Goal: Transaction & Acquisition: Purchase product/service

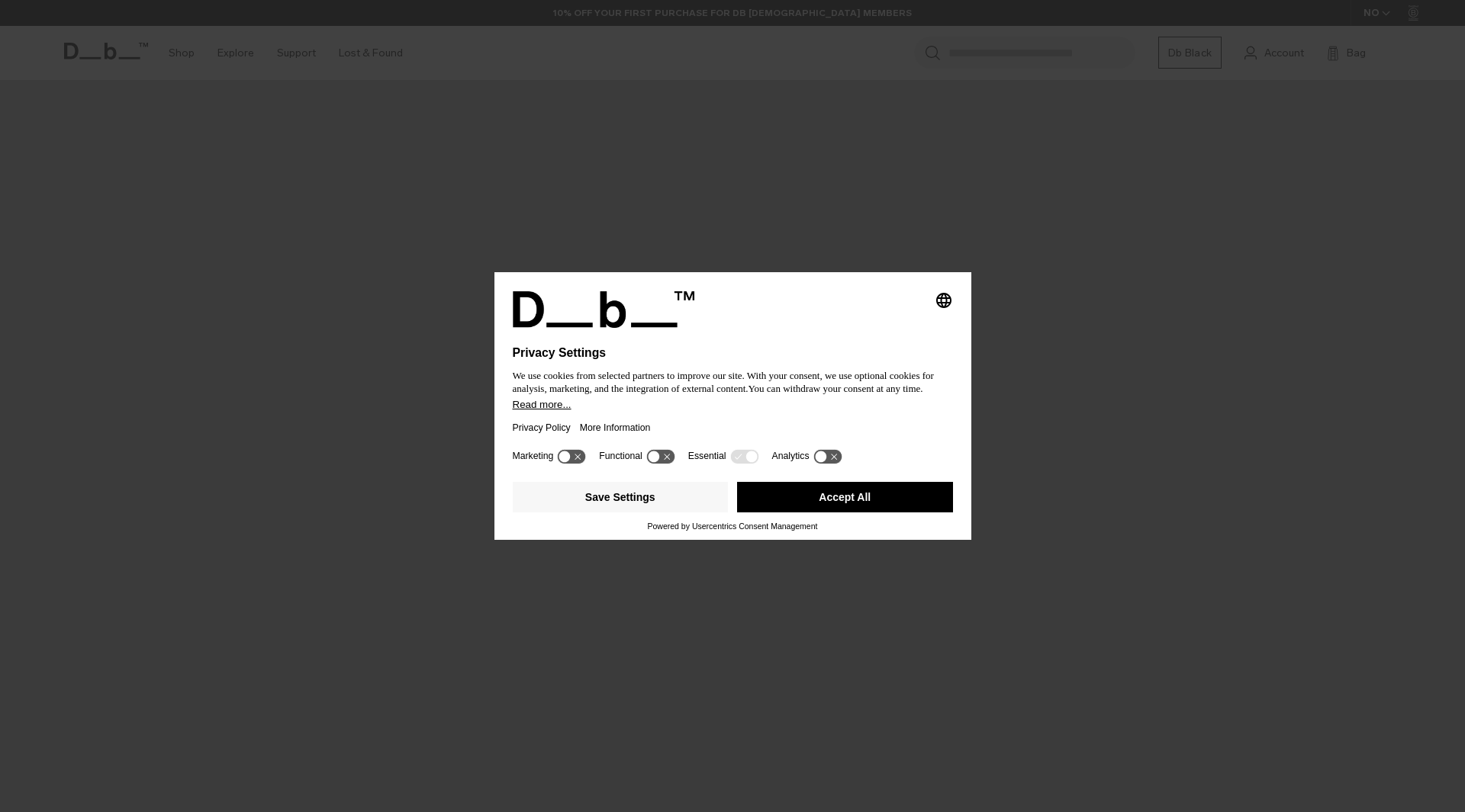
click at [881, 498] on button "Accept All" at bounding box center [845, 497] width 216 height 30
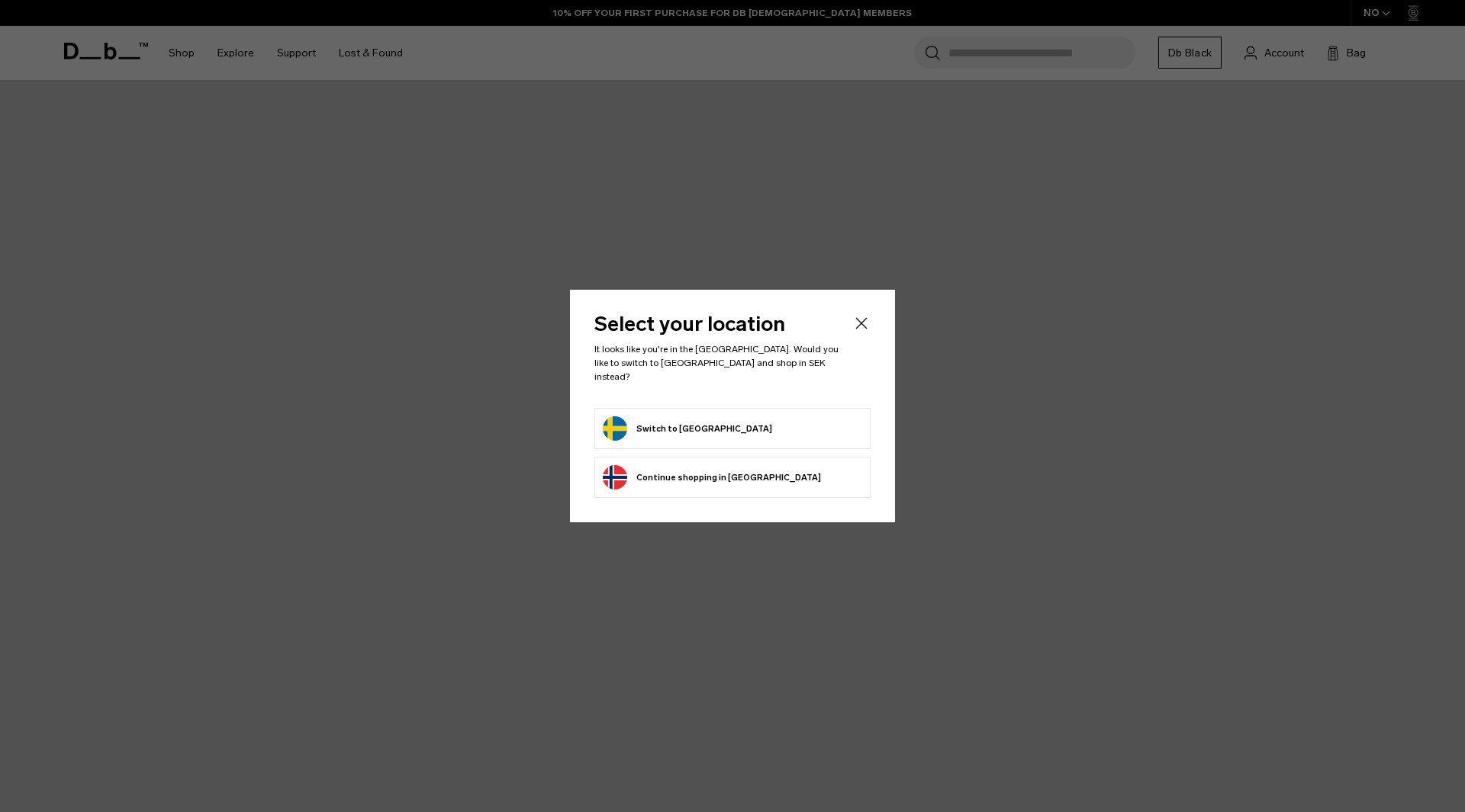
click at [743, 432] on form "Switch to Sweden" at bounding box center [732, 428] width 259 height 25
drag, startPoint x: 724, startPoint y: 423, endPoint x: 697, endPoint y: 423, distance: 27.0
click at [723, 423] on form "Switch to Sweden" at bounding box center [732, 428] width 259 height 25
click at [697, 423] on button "Switch to Sweden" at bounding box center [687, 428] width 169 height 25
click at [675, 418] on button "Switch to Sweden" at bounding box center [687, 428] width 169 height 25
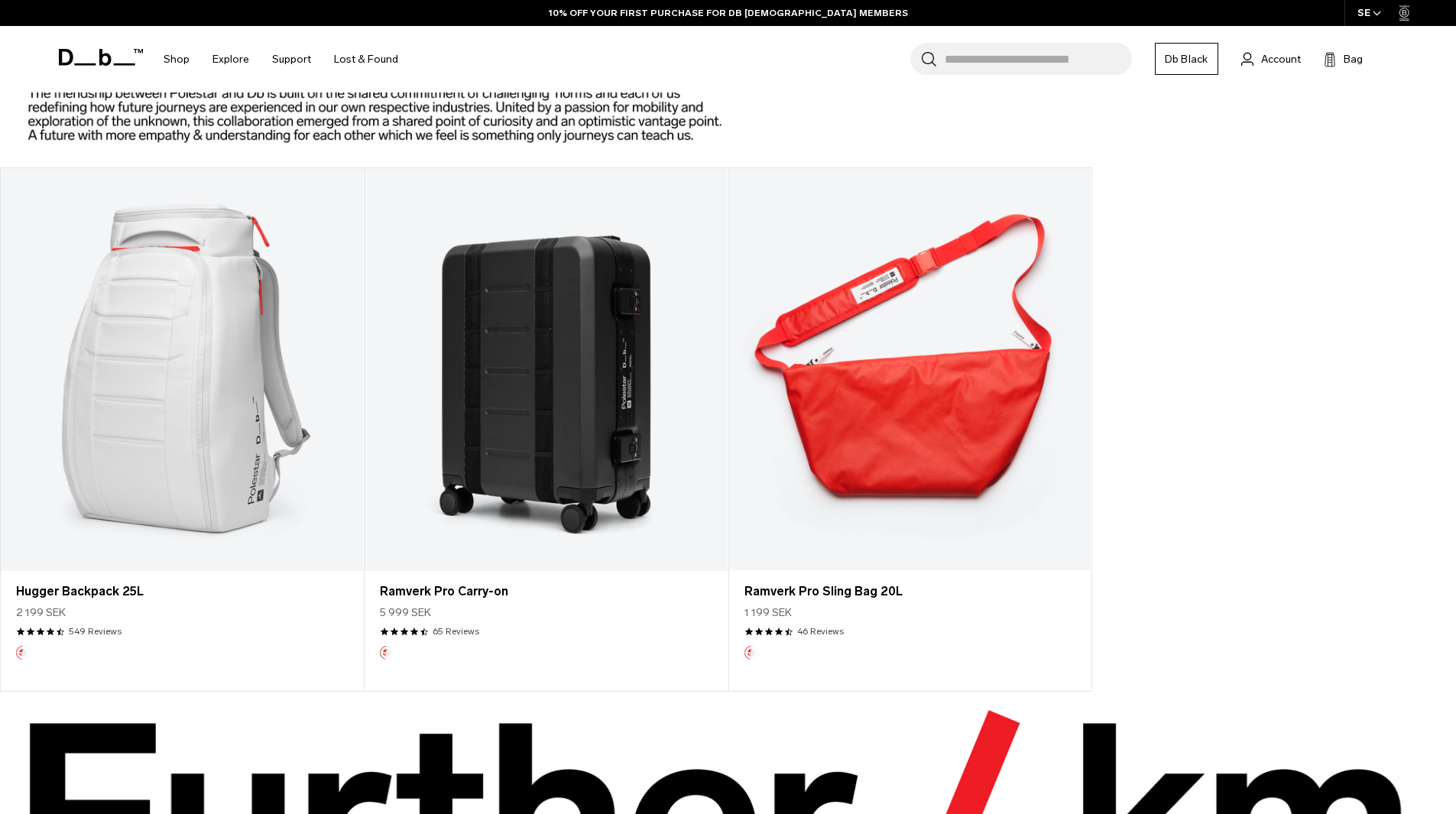
scroll to position [2064, 0]
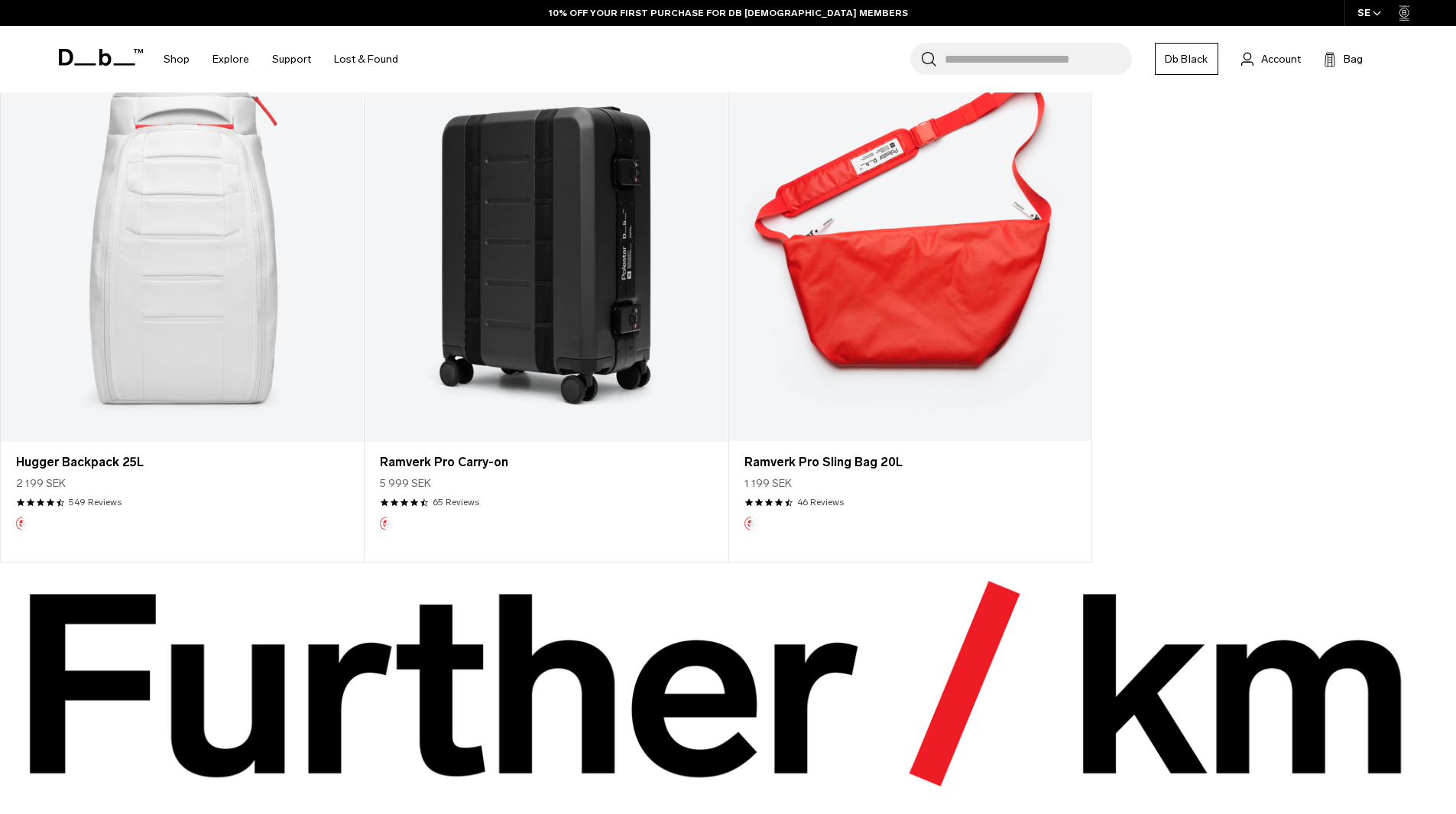
click at [179, 336] on link "Hugger Backpack 25L" at bounding box center [182, 240] width 362 height 403
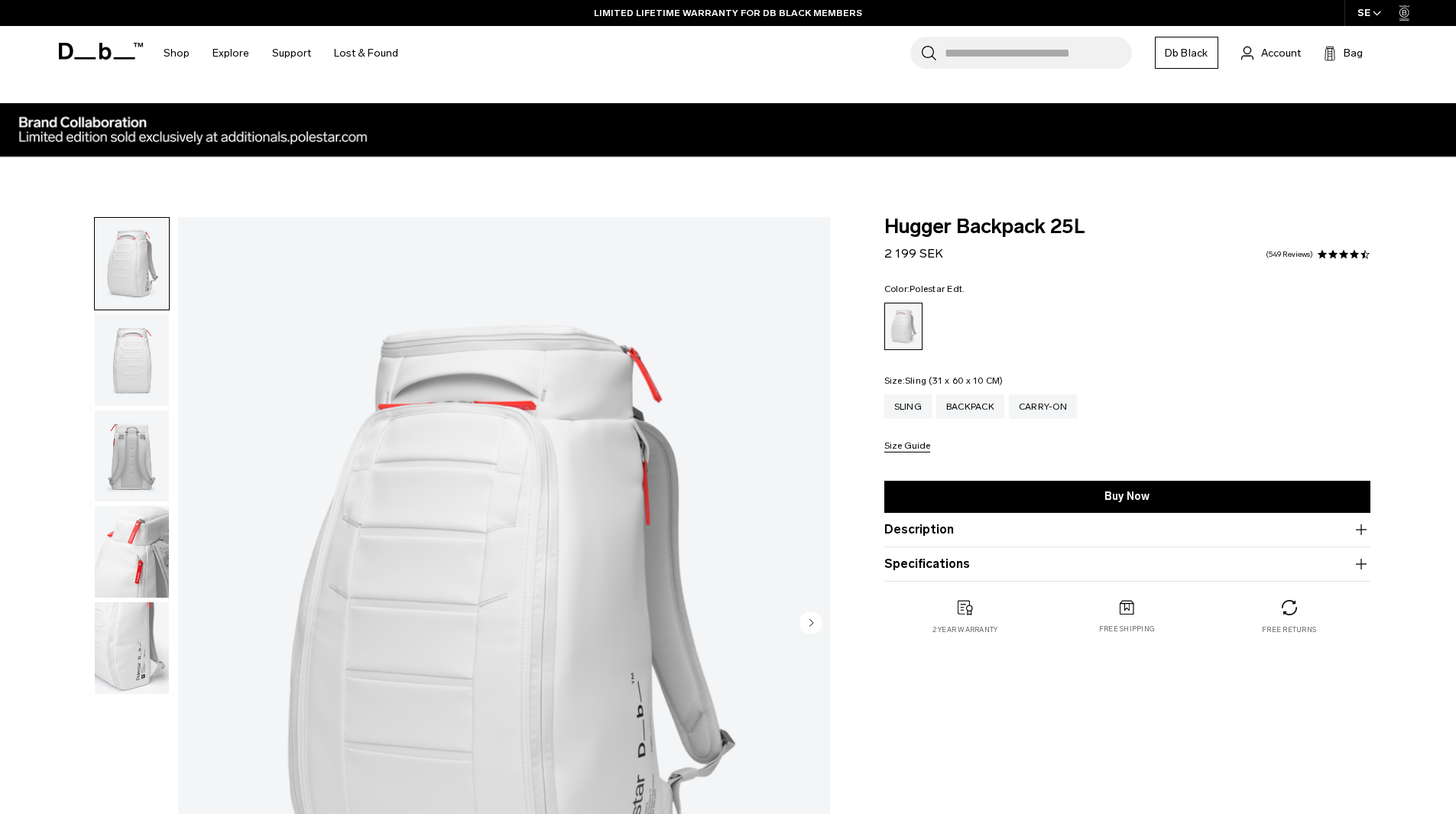
click at [915, 411] on div "Sling" at bounding box center [908, 407] width 47 height 25
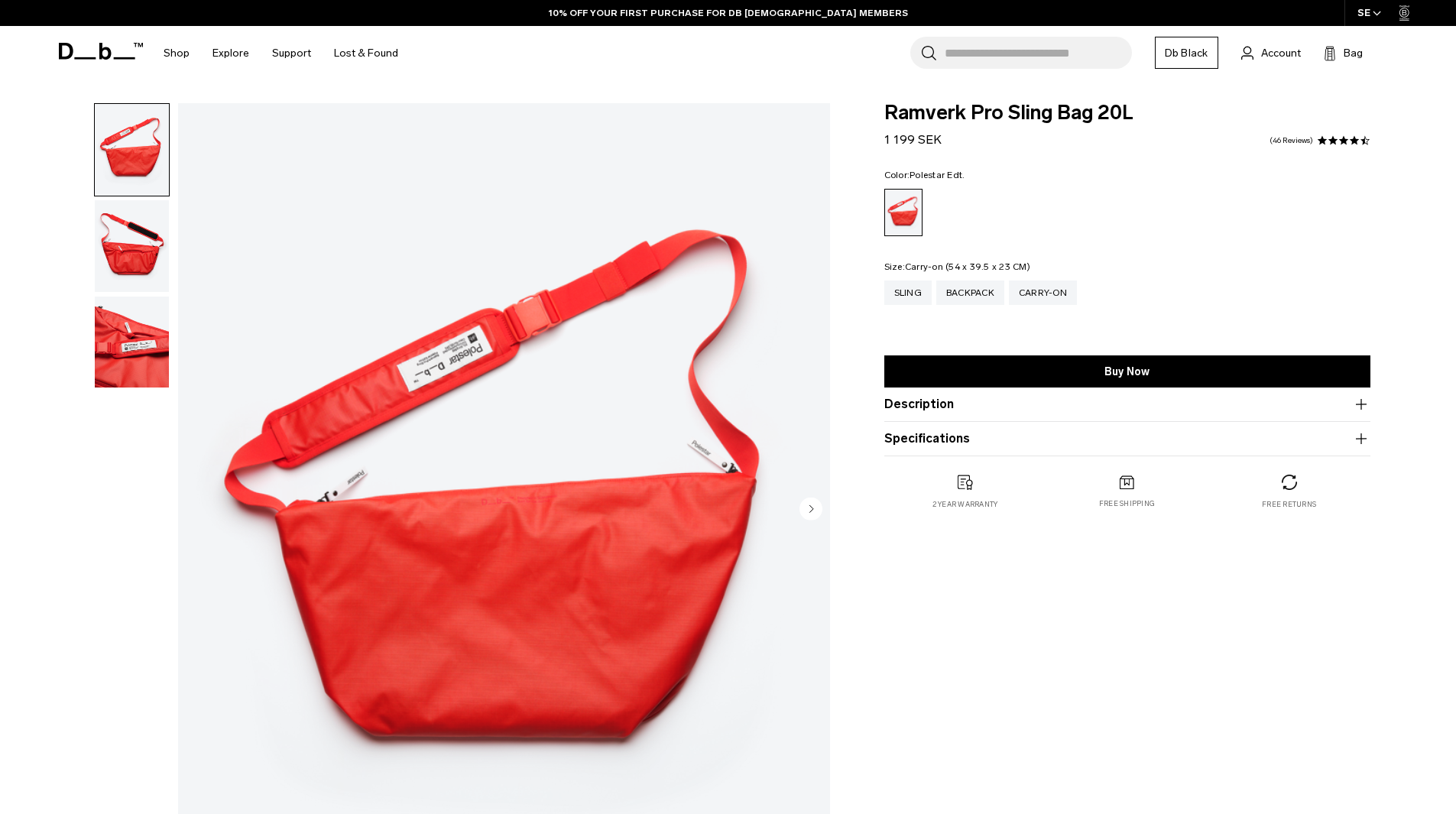
click at [1046, 283] on div "Carry-on" at bounding box center [1043, 293] width 68 height 25
